Goal: Information Seeking & Learning: Understand process/instructions

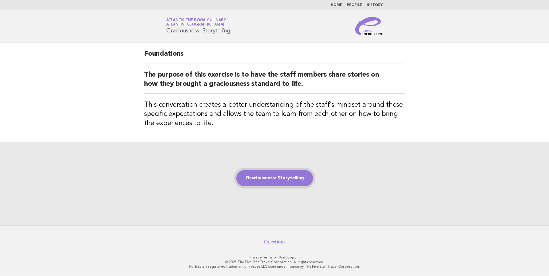
click at [268, 177] on link "Graciousness: Storytelling" at bounding box center [274, 178] width 77 height 16
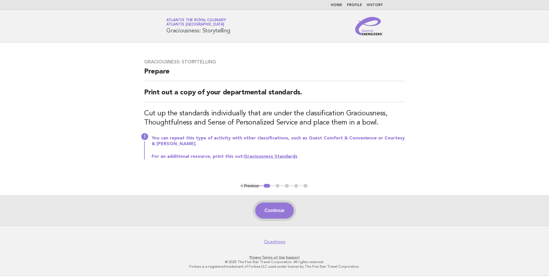
click at [270, 210] on button "Continue" at bounding box center [274, 211] width 38 height 16
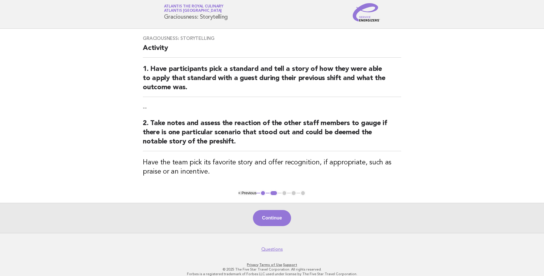
scroll to position [21, 0]
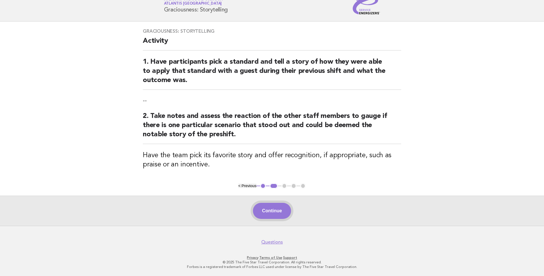
click at [276, 209] on button "Continue" at bounding box center [272, 211] width 38 height 16
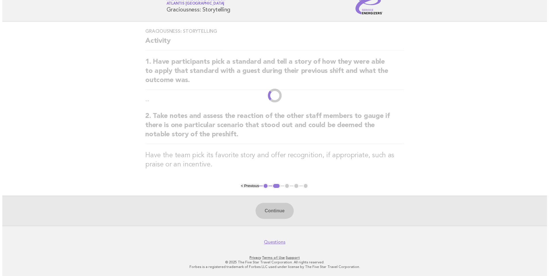
scroll to position [0, 0]
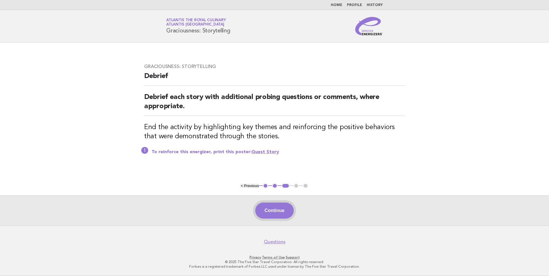
click at [271, 209] on button "Continue" at bounding box center [274, 211] width 38 height 16
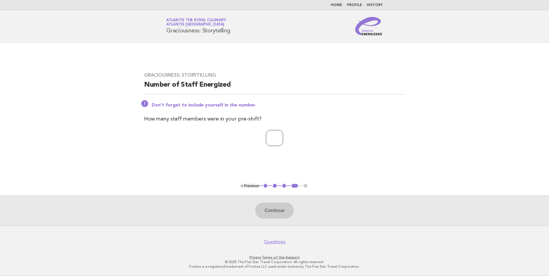
click at [266, 134] on input "number" at bounding box center [274, 138] width 17 height 16
type input "**"
click at [285, 210] on button "Continue" at bounding box center [274, 211] width 38 height 16
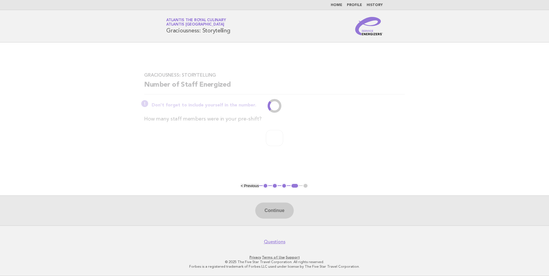
drag, startPoint x: 164, startPoint y: 30, endPoint x: 246, endPoint y: 29, distance: 81.5
click at [246, 29] on div "Service Energizers Atlantis the Royal Culinary Atlantis [GEOGRAPHIC_DATA] Graci…" at bounding box center [274, 26] width 232 height 18
drag, startPoint x: 246, startPoint y: 29, endPoint x: 237, endPoint y: 35, distance: 11.3
click at [237, 35] on header "Service Energizers Atlantis the Royal Culinary Atlantis [GEOGRAPHIC_DATA] Graci…" at bounding box center [274, 26] width 549 height 32
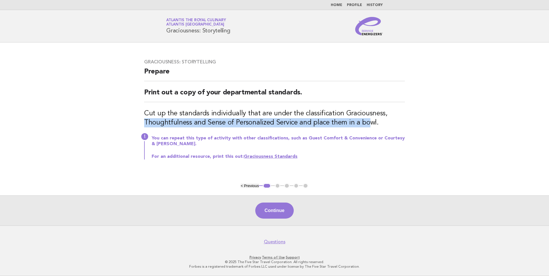
drag, startPoint x: 146, startPoint y: 123, endPoint x: 363, endPoint y: 124, distance: 217.5
click at [363, 124] on h3 "Cut up the standards individually that are under the classification Graciousnes…" at bounding box center [274, 118] width 261 height 18
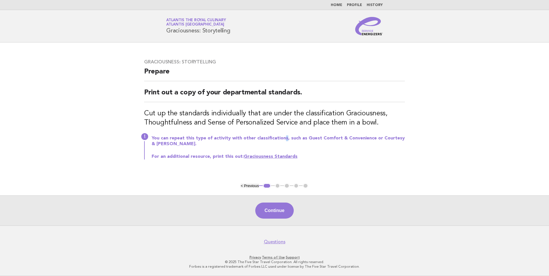
click at [281, 131] on div "Graciousness: Storytelling Prepare Print out a copy of your departmental standa…" at bounding box center [274, 112] width 274 height 121
click at [186, 147] on p "You can repeat this type of activity with other classifications, such as Guest …" at bounding box center [278, 140] width 253 height 11
click at [259, 158] on link "Graciousness Standards" at bounding box center [271, 156] width 54 height 5
click at [273, 206] on button "Continue" at bounding box center [274, 211] width 38 height 16
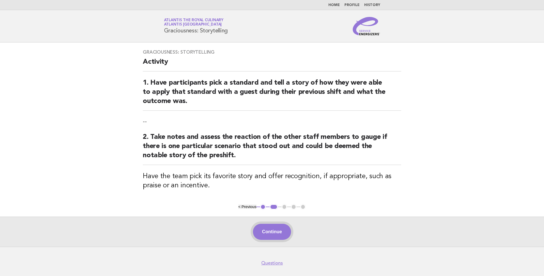
click at [259, 233] on button "Continue" at bounding box center [272, 232] width 38 height 16
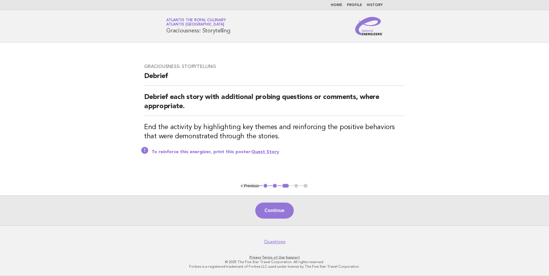
click at [252, 153] on link "Guest Story" at bounding box center [265, 152] width 28 height 5
click at [267, 207] on button "Continue" at bounding box center [274, 211] width 38 height 16
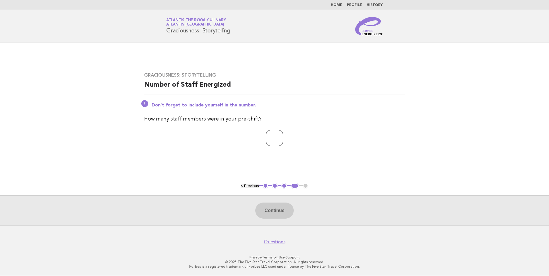
click at [266, 135] on input "number" at bounding box center [274, 138] width 17 height 16
click at [241, 137] on p at bounding box center [274, 138] width 261 height 16
